Goal: Transaction & Acquisition: Purchase product/service

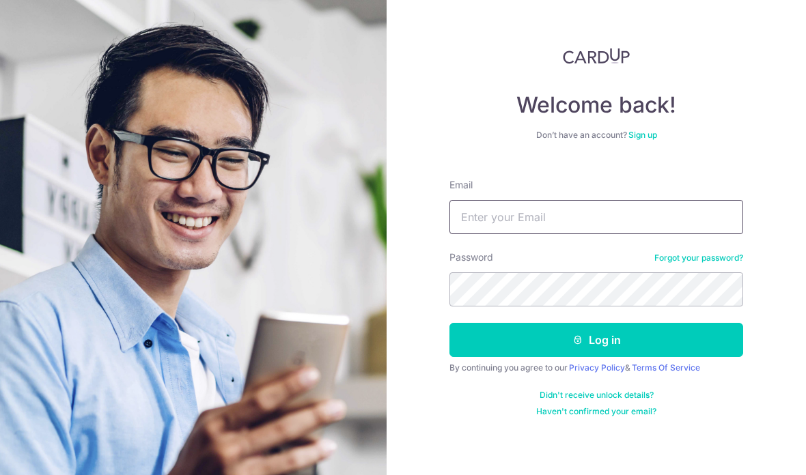
click at [543, 203] on input "Email" at bounding box center [596, 217] width 294 height 34
type input "Leesenghai1969@gmail.com"
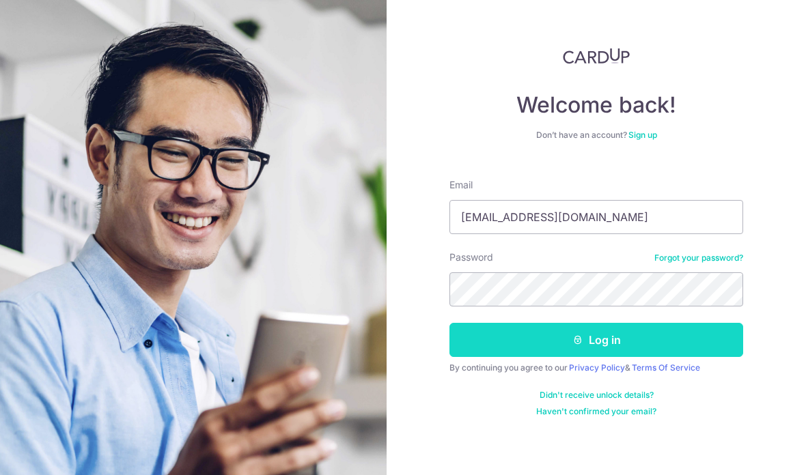
click at [598, 345] on button "Log in" at bounding box center [596, 340] width 294 height 34
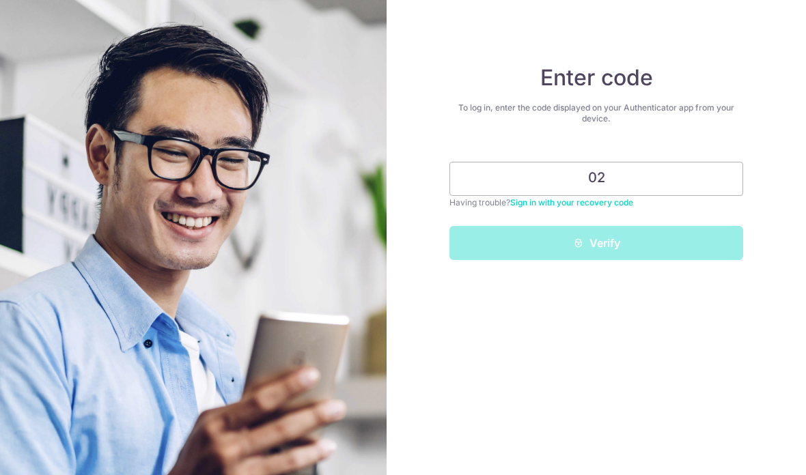
type input "0"
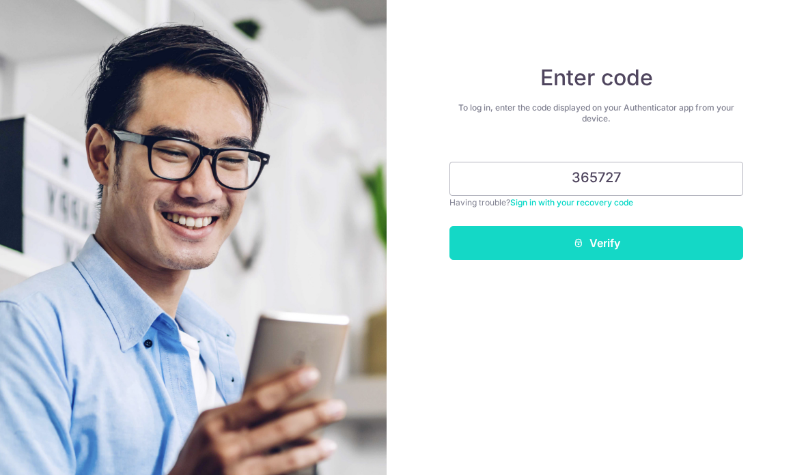
type input "365727"
click at [719, 237] on button "Verify" at bounding box center [596, 243] width 294 height 34
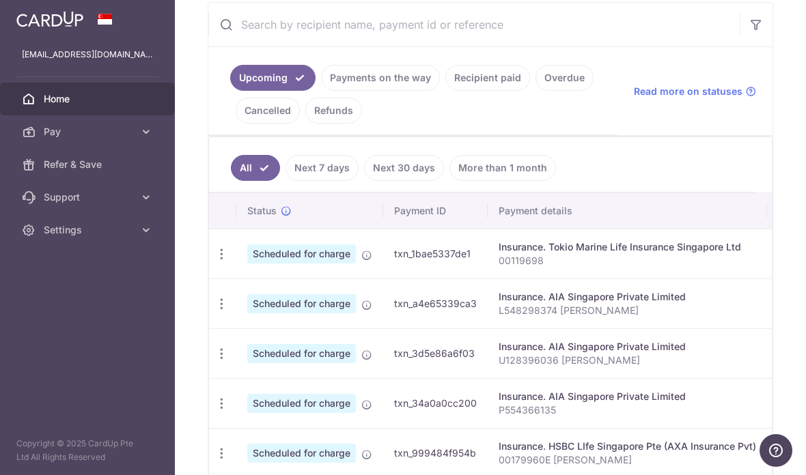
scroll to position [266, 0]
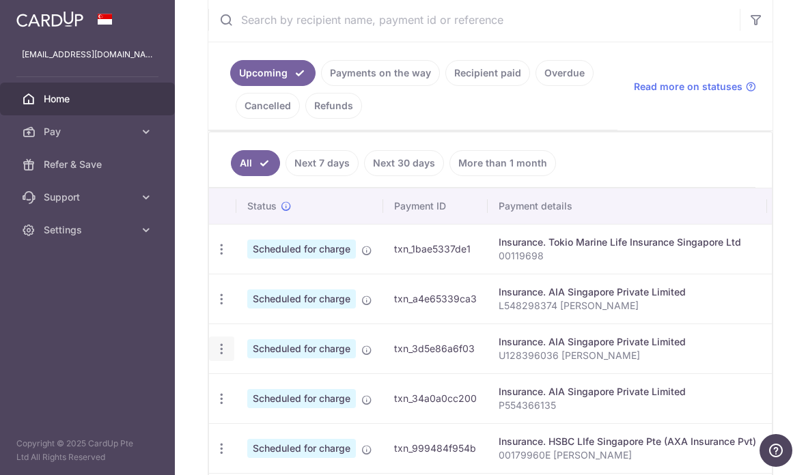
click at [214, 356] on icon "button" at bounding box center [221, 349] width 14 height 14
click at [248, 395] on span "Update payment" at bounding box center [294, 386] width 93 height 16
radio input "true"
type input "49,481.00"
type input "10/10/2025"
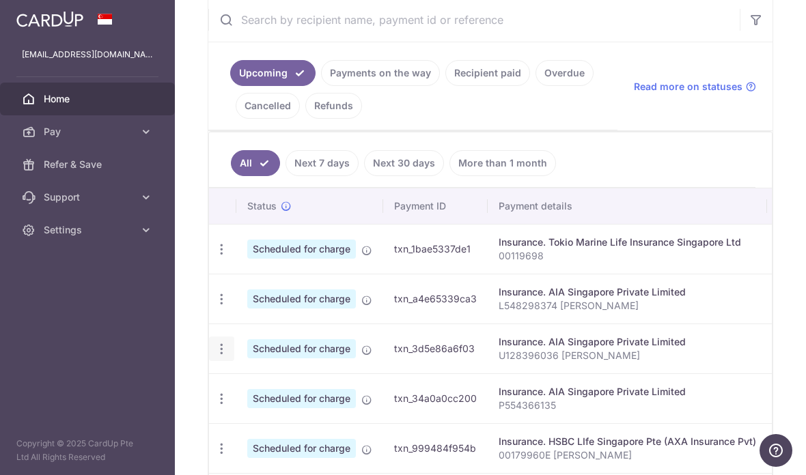
type input "U128396036 Lee Seng Hai"
type input "OFF225"
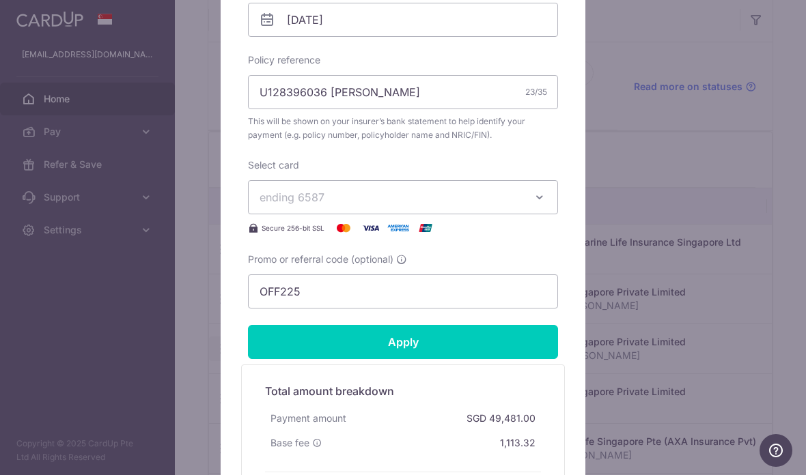
scroll to position [492, 0]
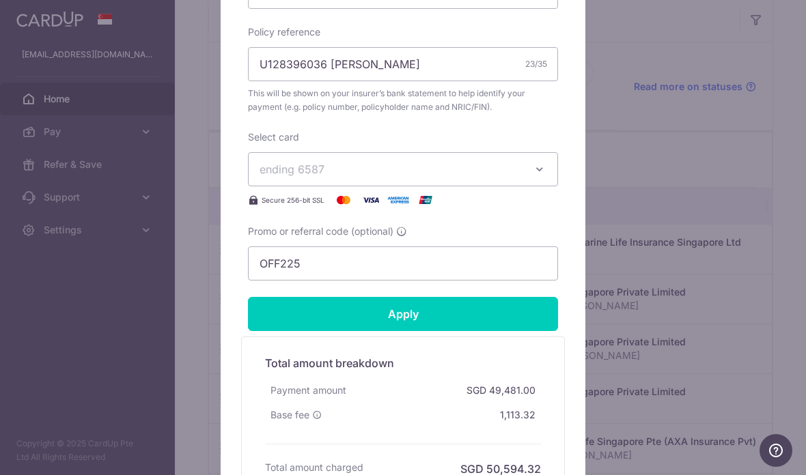
click at [533, 168] on icon "button" at bounding box center [540, 169] width 14 height 14
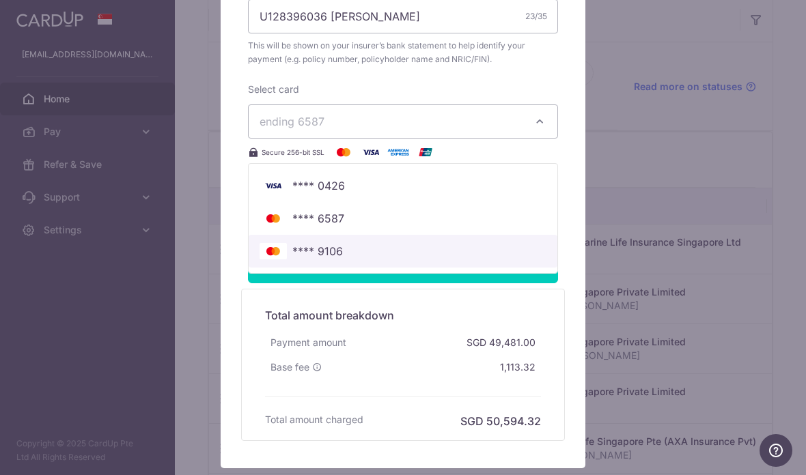
scroll to position [543, 0]
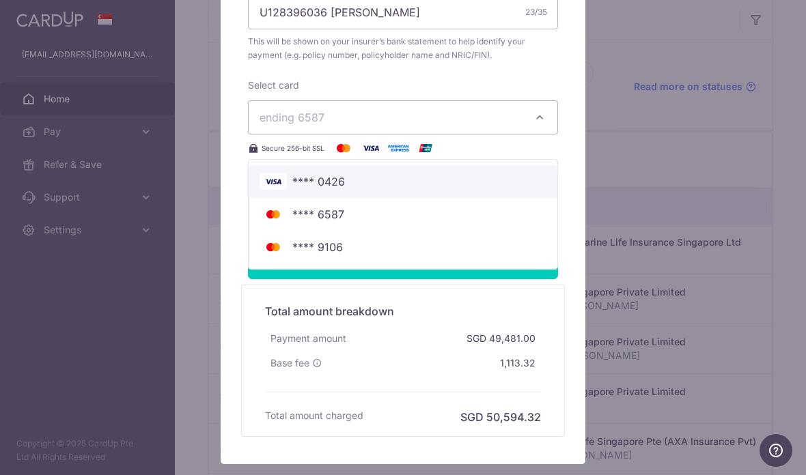
click at [451, 181] on span "**** 0426" at bounding box center [402, 181] width 287 height 16
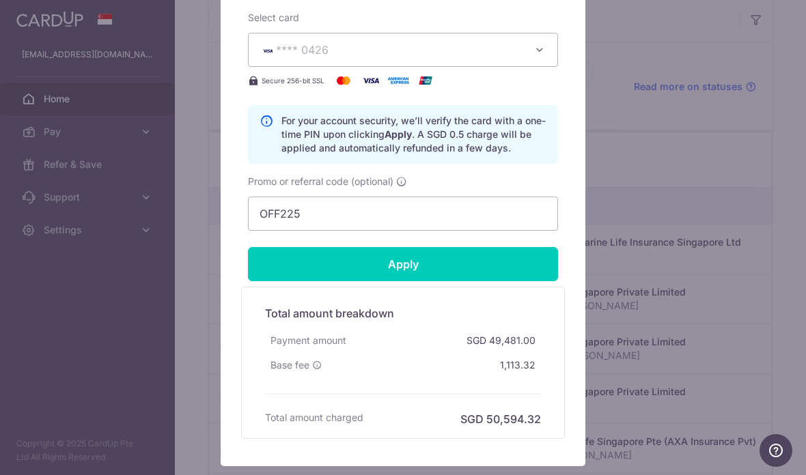
scroll to position [614, 0]
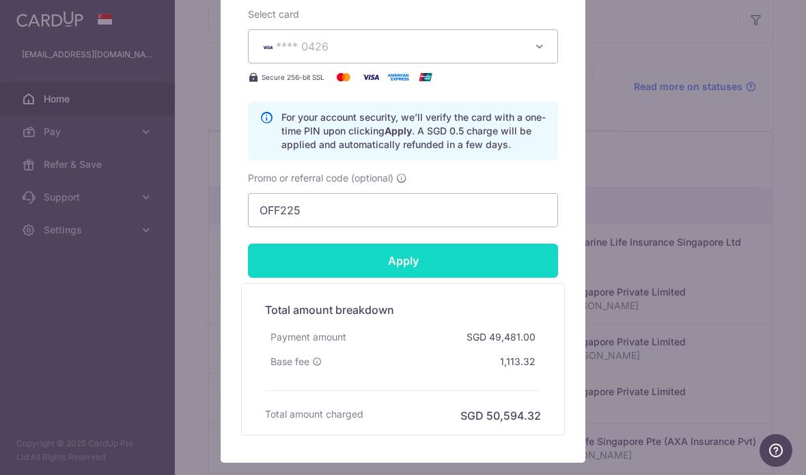
click at [520, 252] on input "Apply" at bounding box center [403, 261] width 310 height 34
type input "Successfully Applied"
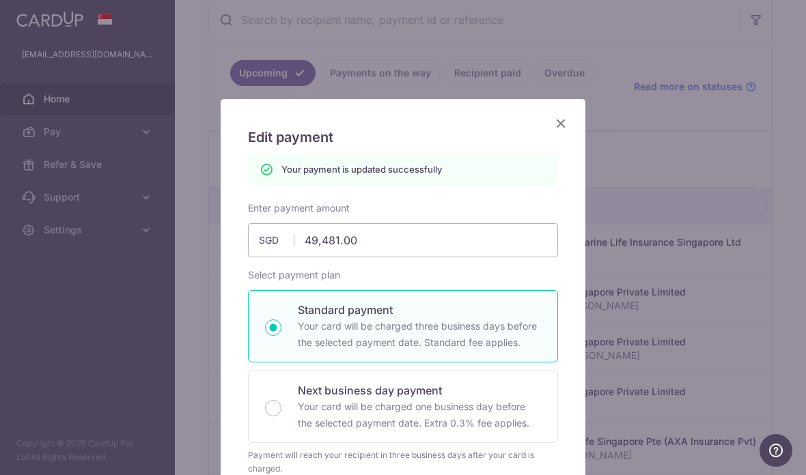
scroll to position [0, 0]
click at [567, 120] on icon "Close" at bounding box center [560, 123] width 16 height 17
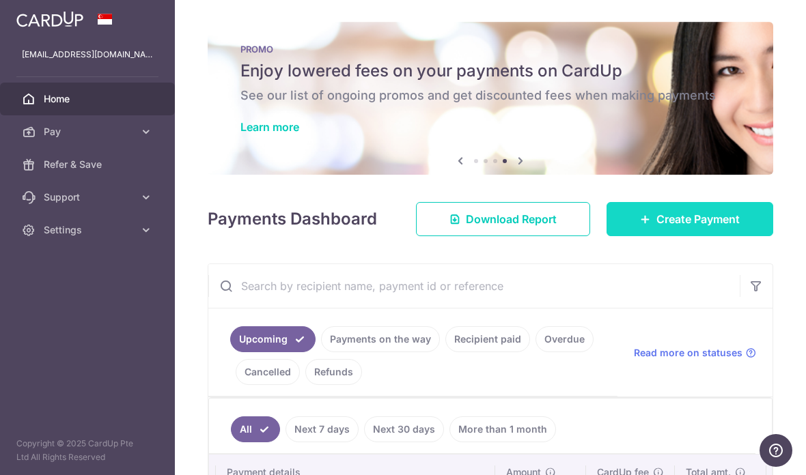
click at [706, 227] on span "Create Payment" at bounding box center [697, 219] width 83 height 16
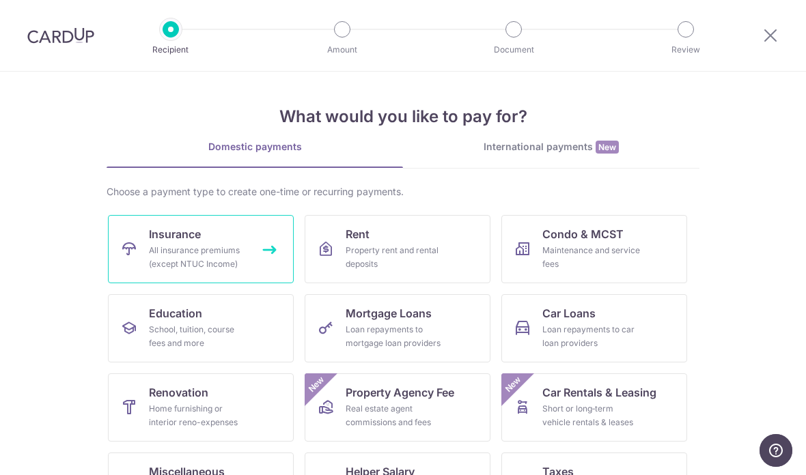
click at [245, 244] on div "All insurance premiums (except NTUC Income)" at bounding box center [198, 257] width 98 height 27
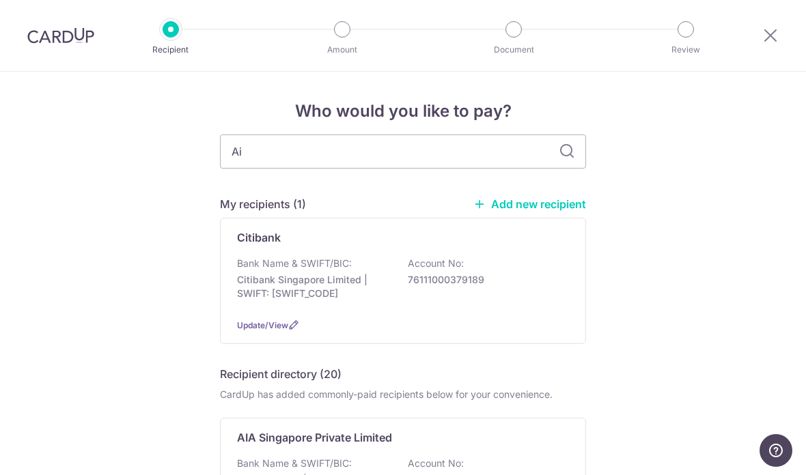
type input "Aia"
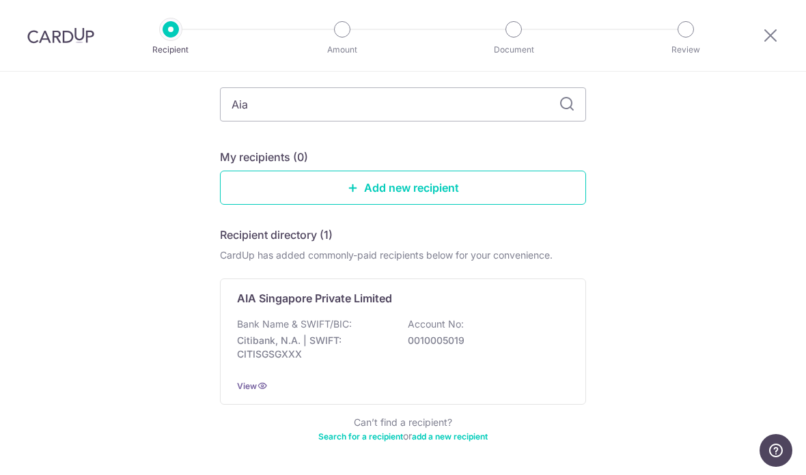
scroll to position [76, 0]
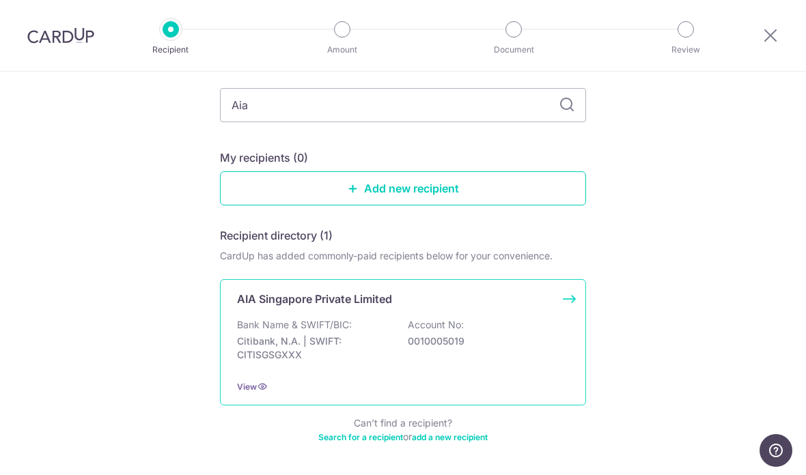
click at [481, 324] on div "Bank Name & SWIFT/BIC: Citibank, N.A. | SWIFT: CITISGSGXXX Account No: 00100050…" at bounding box center [403, 343] width 332 height 51
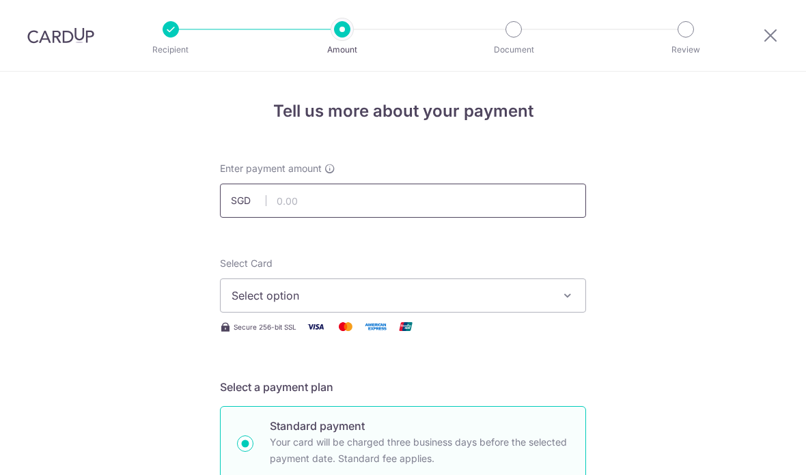
click at [401, 206] on input "text" at bounding box center [403, 201] width 366 height 34
click at [335, 304] on span "Select option" at bounding box center [390, 295] width 318 height 16
type input "25,047.00"
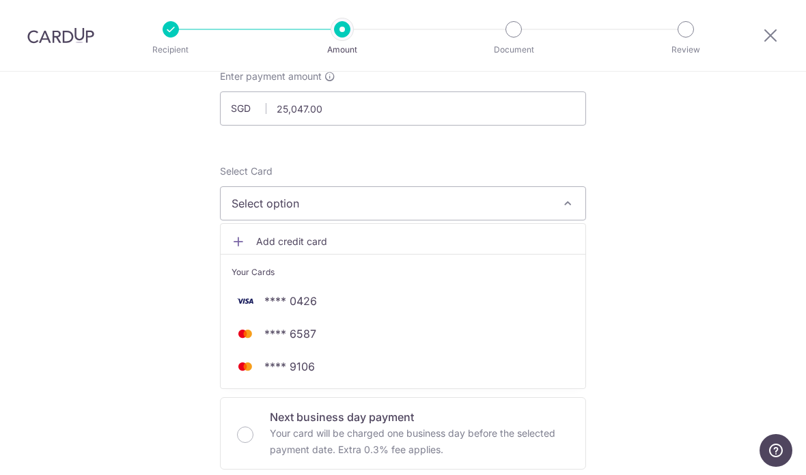
scroll to position [98, 0]
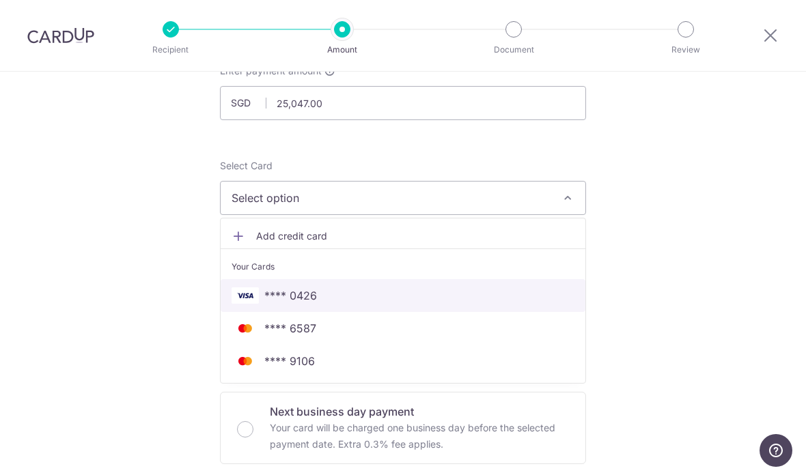
click at [395, 303] on span "**** 0426" at bounding box center [402, 295] width 343 height 16
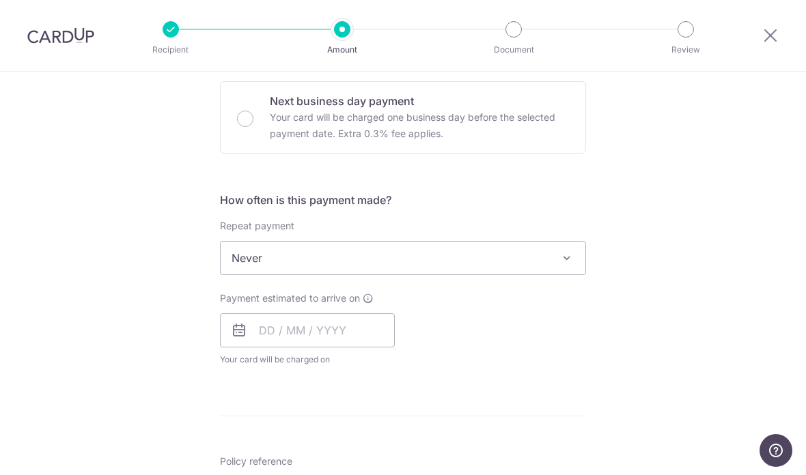
scroll to position [410, 0]
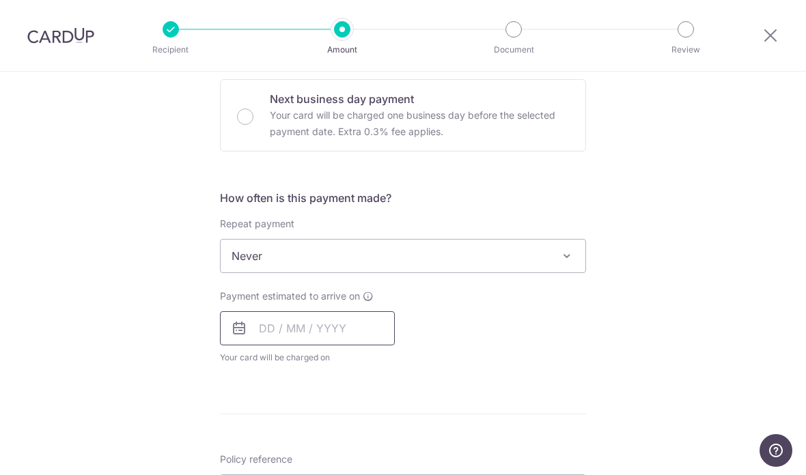
click at [355, 333] on input "text" at bounding box center [307, 328] width 175 height 34
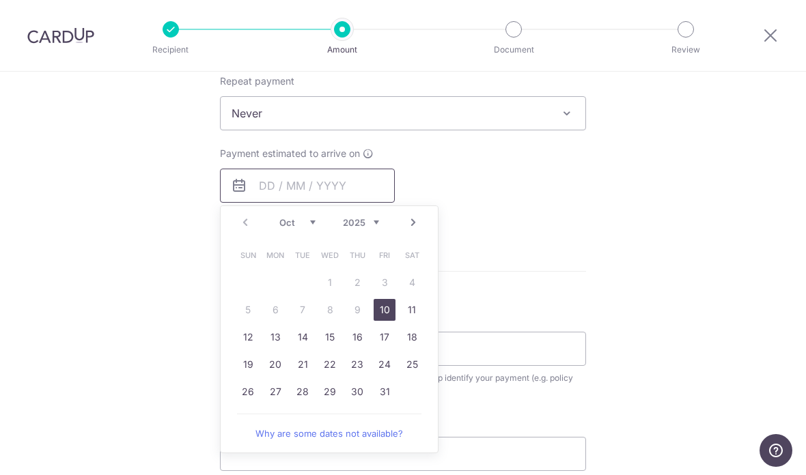
scroll to position [556, 0]
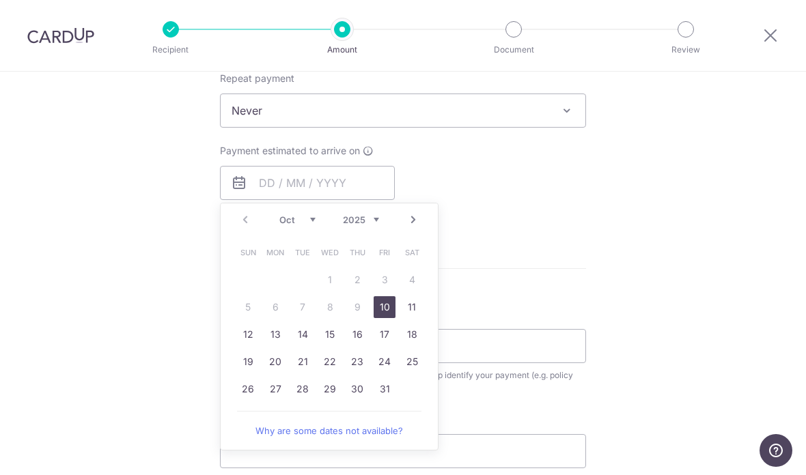
click at [385, 308] on link "10" at bounding box center [384, 307] width 22 height 22
type input "10/10/2025"
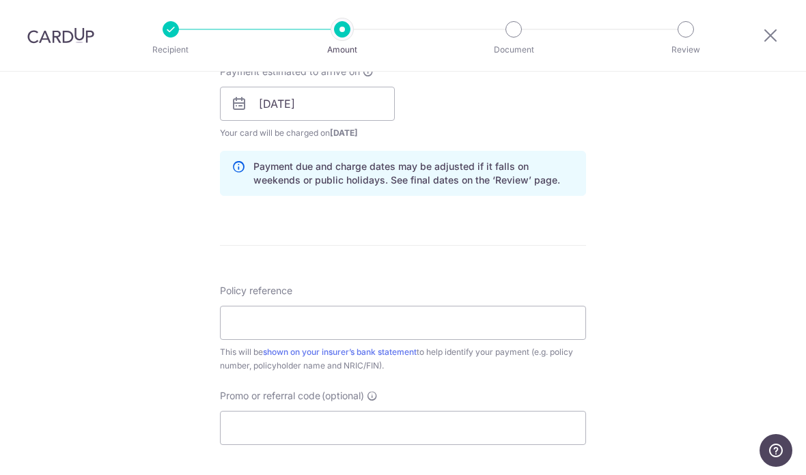
scroll to position [669, 0]
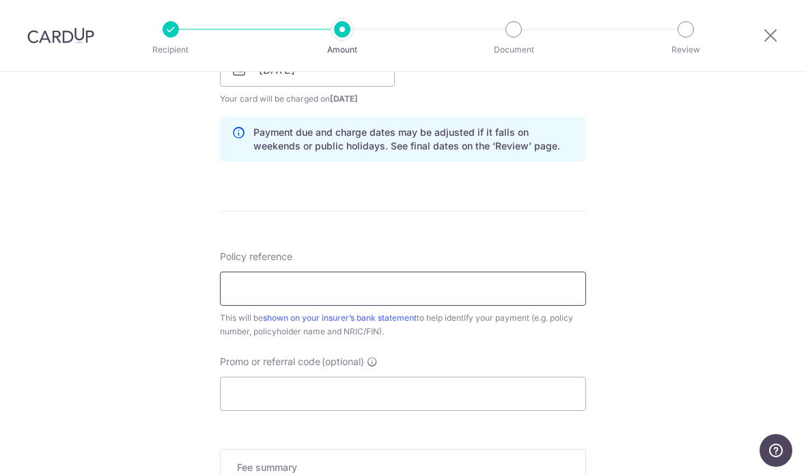
click at [375, 294] on input "Policy reference" at bounding box center [403, 289] width 366 height 34
type input "U128396010 Lee Seng Hai"
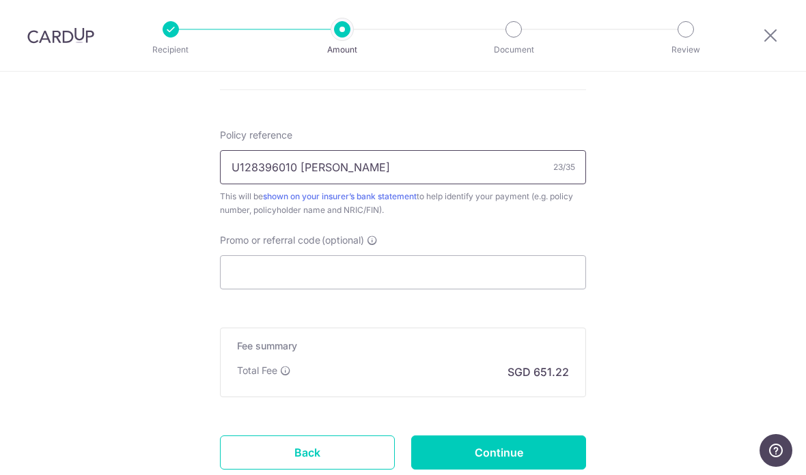
scroll to position [793, 0]
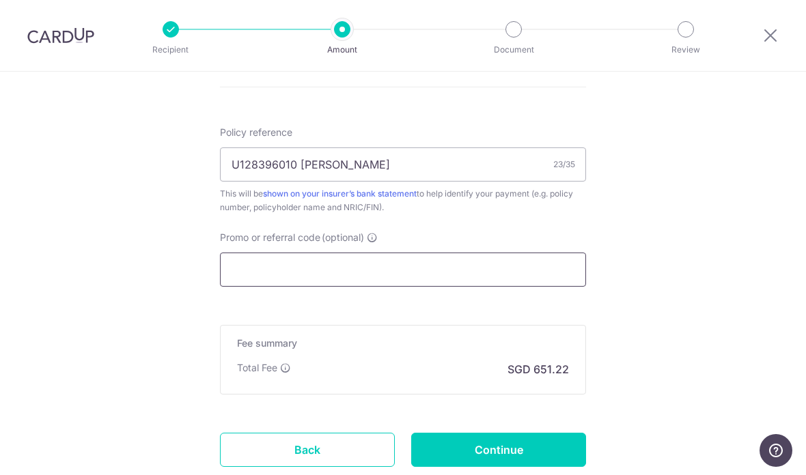
click at [457, 275] on input "Promo or referral code (optional)" at bounding box center [403, 270] width 366 height 34
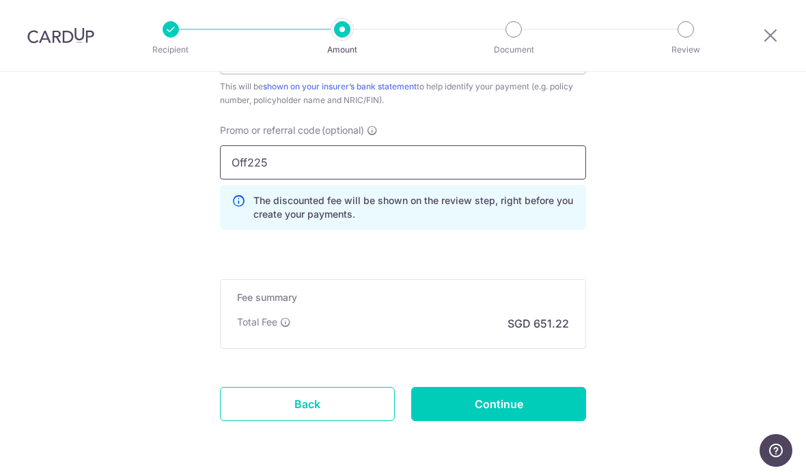
scroll to position [900, 0]
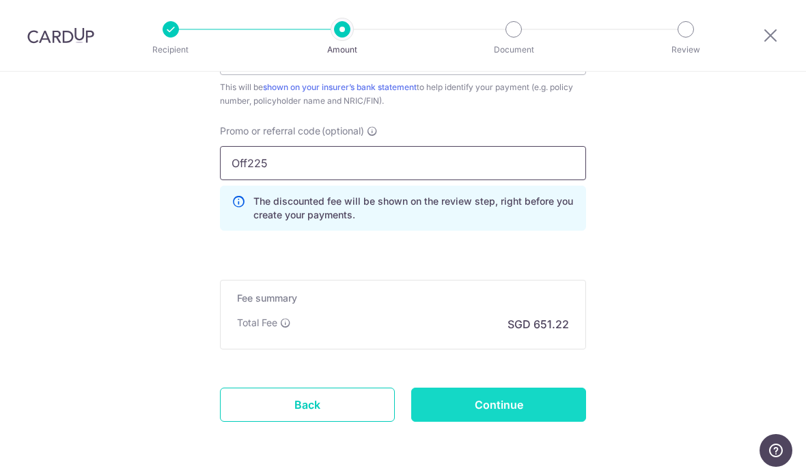
type input "Off225"
click at [528, 403] on input "Continue" at bounding box center [498, 405] width 175 height 34
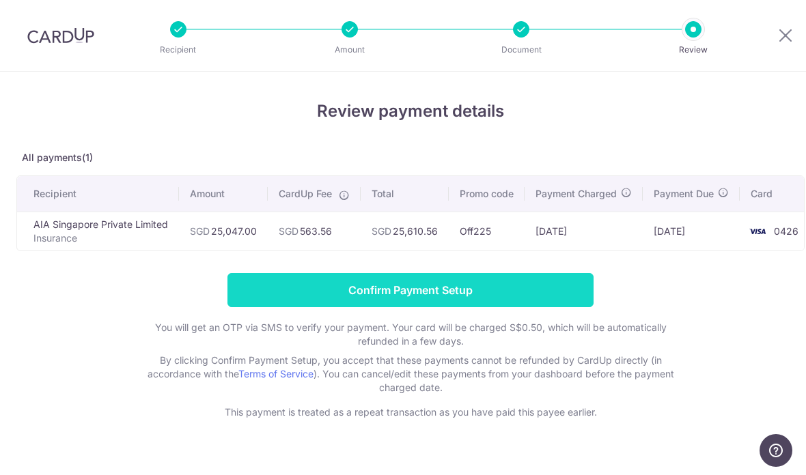
click at [421, 285] on input "Confirm Payment Setup" at bounding box center [410, 290] width 366 height 34
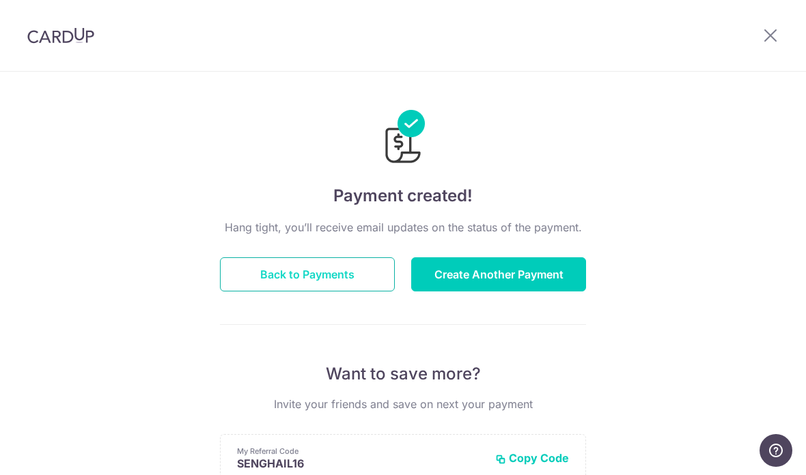
click at [327, 283] on button "Back to Payments" at bounding box center [307, 274] width 175 height 34
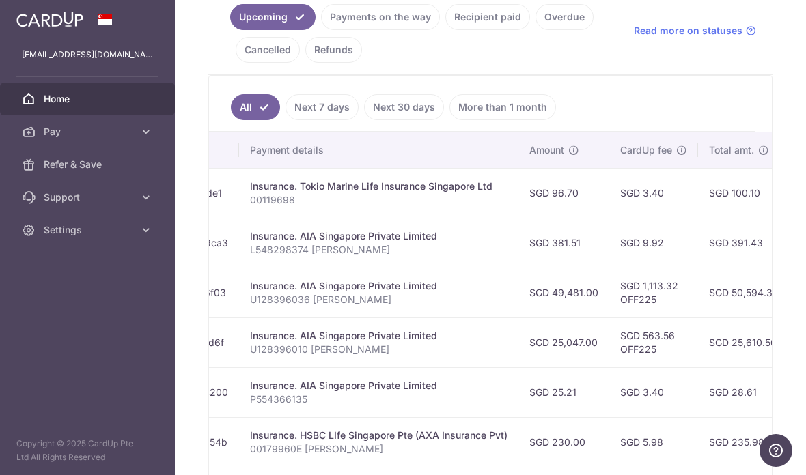
scroll to position [0, 250]
